Goal: Task Accomplishment & Management: Manage account settings

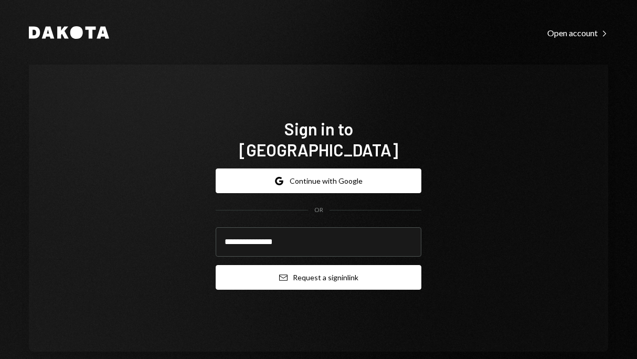
type input "**********"
click at [293, 265] on button "Email Request a sign in link" at bounding box center [319, 277] width 206 height 25
